Goal: Find specific page/section: Find specific page/section

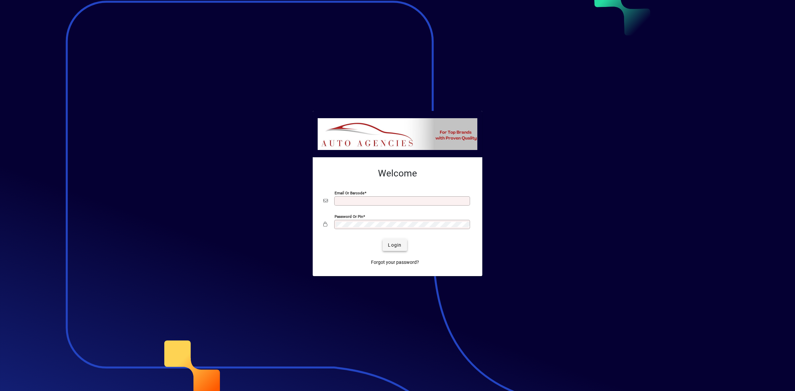
type input "**********"
click at [401, 253] on span "submit" at bounding box center [395, 245] width 24 height 16
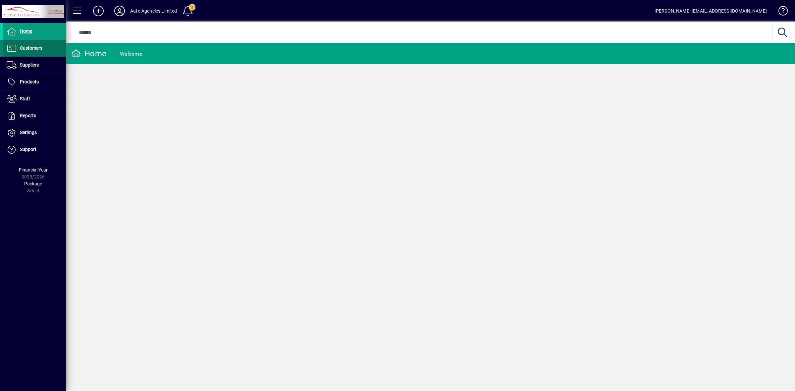
click at [57, 50] on span at bounding box center [34, 48] width 63 height 16
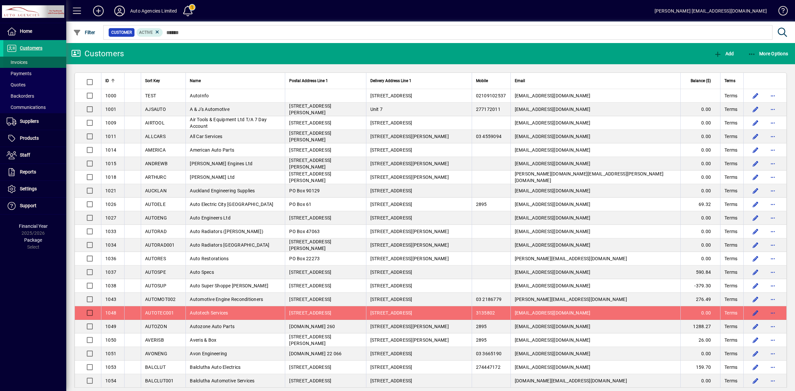
click at [36, 63] on span at bounding box center [34, 62] width 63 height 16
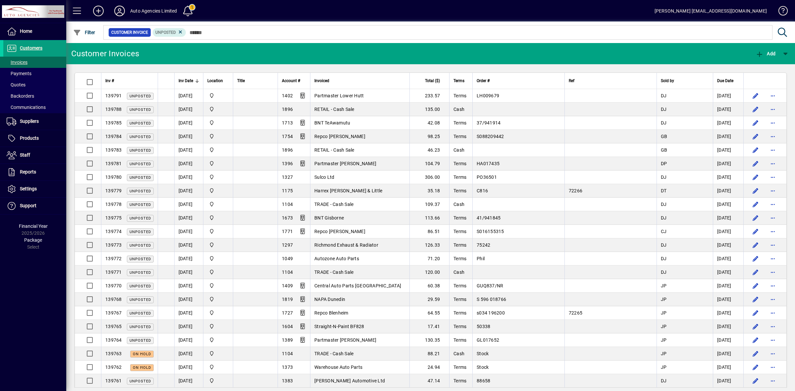
click at [228, 57] on mat-toolbar-row "Customer Invoices Add" at bounding box center [430, 53] width 729 height 21
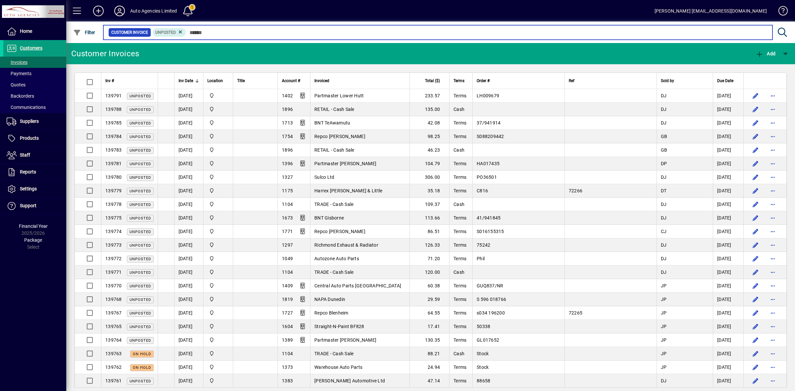
click at [246, 29] on input "text" at bounding box center [476, 32] width 581 height 9
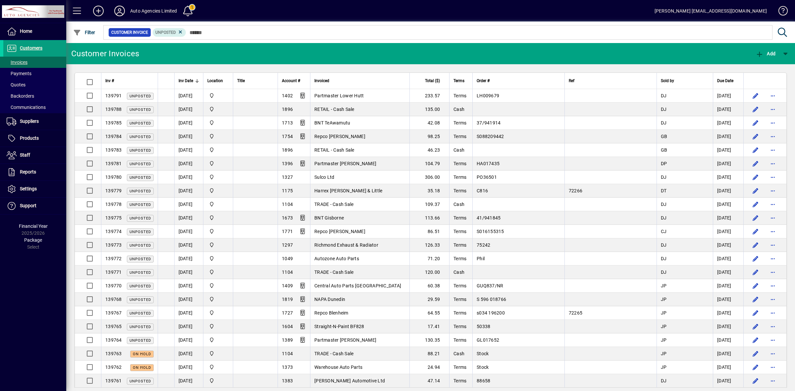
click at [350, 66] on app-page-flat "Inv # Inv Date Location Title Account # Invoiced Total ($) Terms Order # Ref So…" at bounding box center [430, 226] width 729 height 324
click at [56, 46] on span at bounding box center [34, 48] width 63 height 16
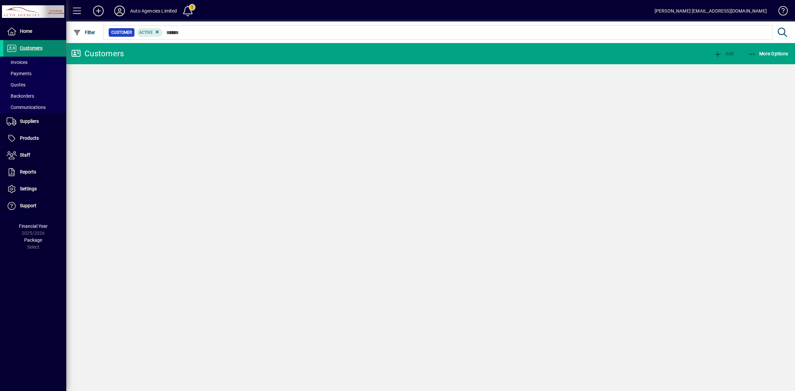
click at [56, 46] on span at bounding box center [34, 48] width 63 height 16
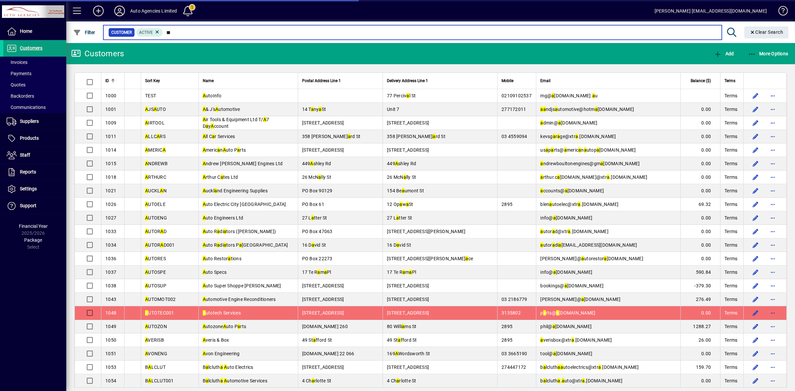
type input "*"
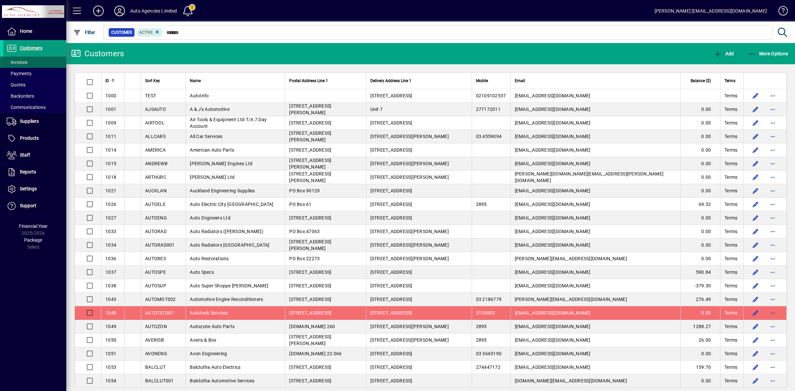
click at [18, 63] on span "Invoices" at bounding box center [17, 62] width 21 height 5
